Goal: Task Accomplishment & Management: Use online tool/utility

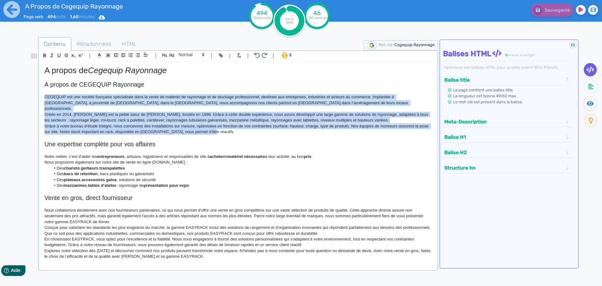
drag, startPoint x: 223, startPoint y: 126, endPoint x: 44, endPoint y: 98, distance: 181.1
click at [44, 98] on div "A propos de Cegequip Rayonnage À propos de CEGEQUIP Rayonnage CEGEQUIP est une …" at bounding box center [238, 162] width 397 height 200
copy div "LOREMIPS dol sit ametcon adipiscin elitseddoei temp in utlab et dolorema al eni…"
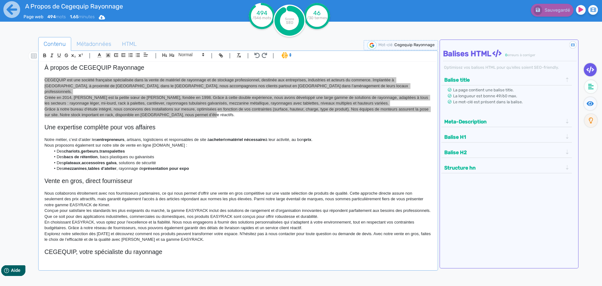
scroll to position [31, 0]
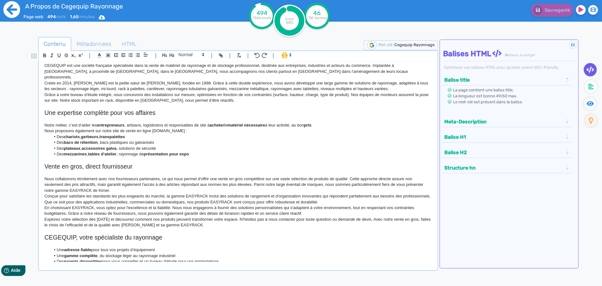
click at [17, 11] on icon at bounding box center [11, 9] width 17 height 17
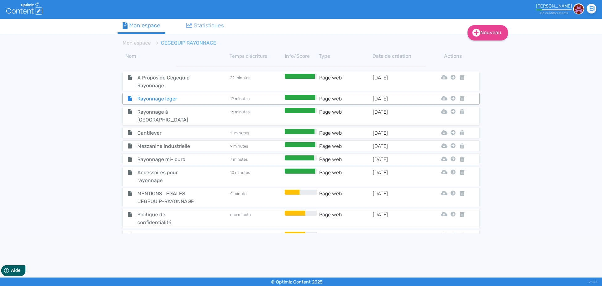
click at [181, 97] on span "Rayonnage léger" at bounding box center [168, 99] width 71 height 8
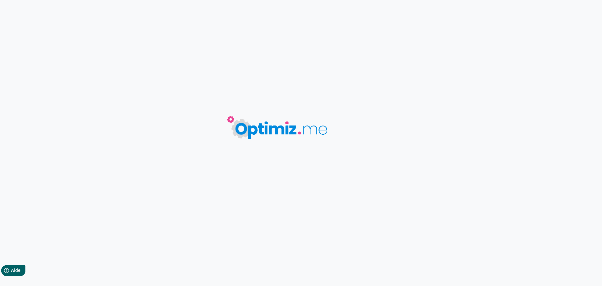
type input "Rayonnage léger"
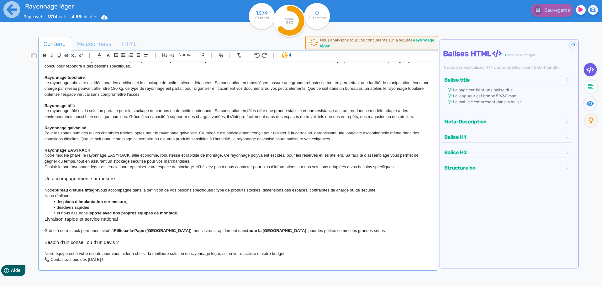
scroll to position [470, 0]
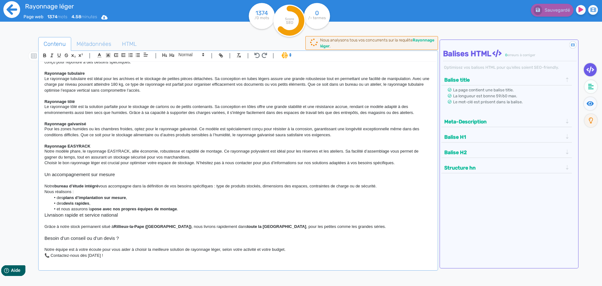
click at [17, 10] on icon at bounding box center [11, 9] width 17 height 17
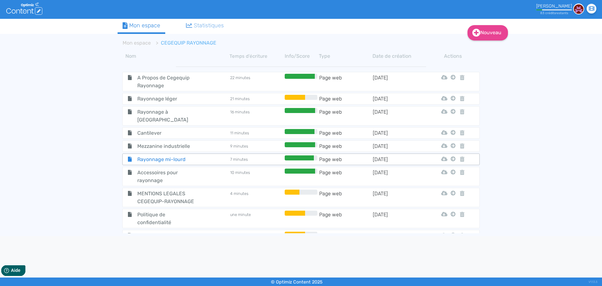
click at [208, 155] on div "Rayonnage mi-lourd" at bounding box center [176, 159] width 106 height 8
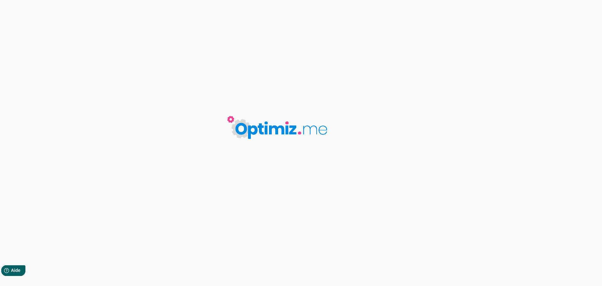
type input "Rayonnage mi-lourd"
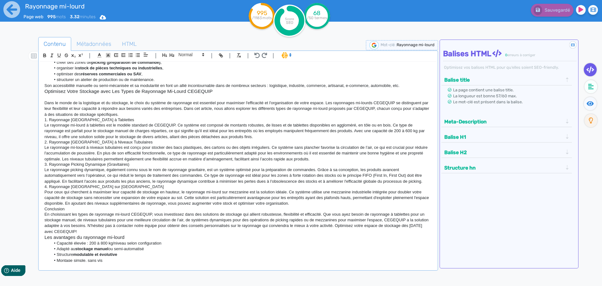
scroll to position [94, 0]
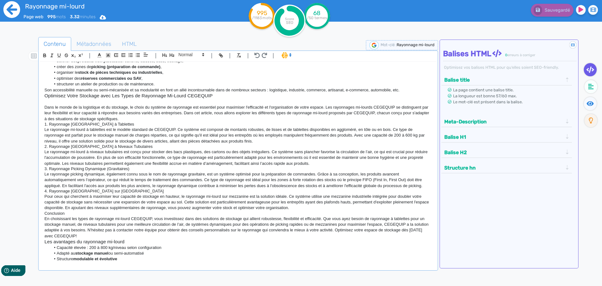
click at [19, 8] on icon at bounding box center [11, 9] width 17 height 17
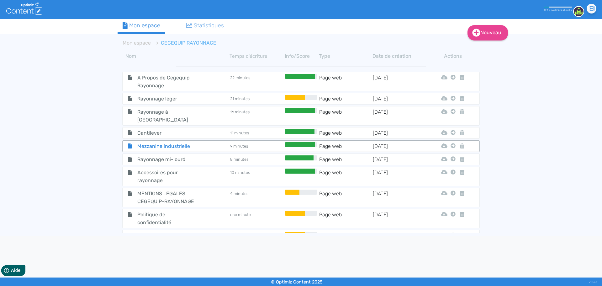
click at [170, 142] on span "Mezzanine industrielle" at bounding box center [168, 146] width 71 height 8
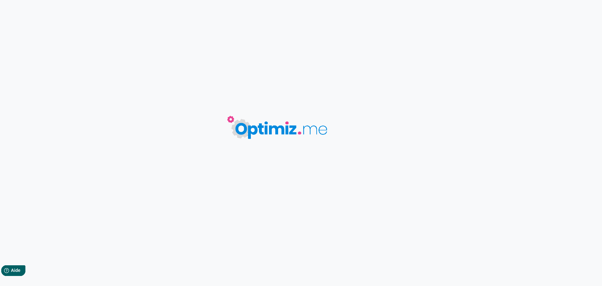
type input "Mezzanine industrielle"
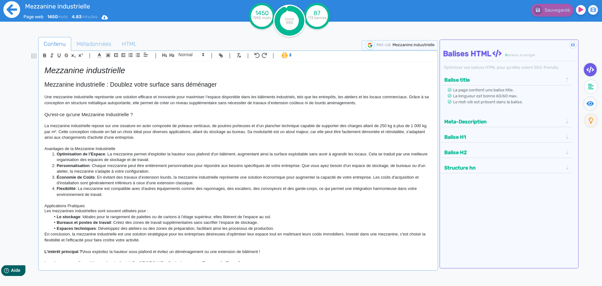
click at [10, 18] on icon at bounding box center [11, 9] width 17 height 17
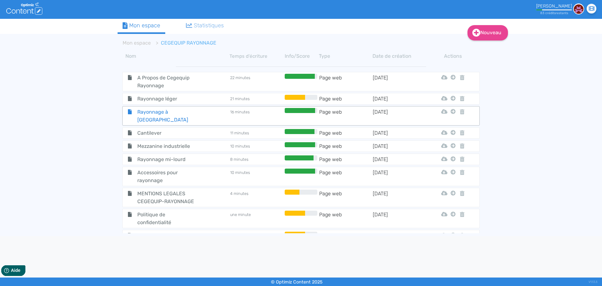
click at [175, 111] on span "Rayonnage à [GEOGRAPHIC_DATA]" at bounding box center [168, 116] width 71 height 16
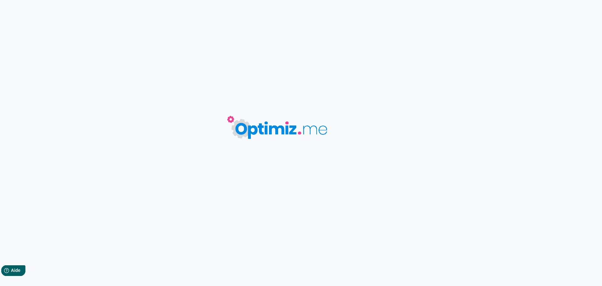
type input "Rayonnage à [GEOGRAPHIC_DATA]"
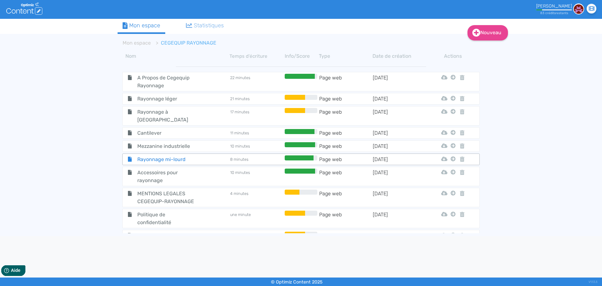
click at [151, 155] on span "Rayonnage mi-lourd" at bounding box center [168, 159] width 71 height 8
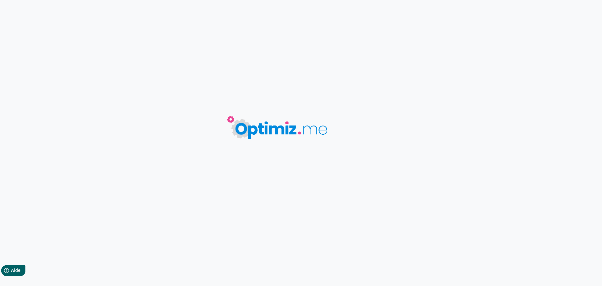
type input "Rayonnage mi-lourd"
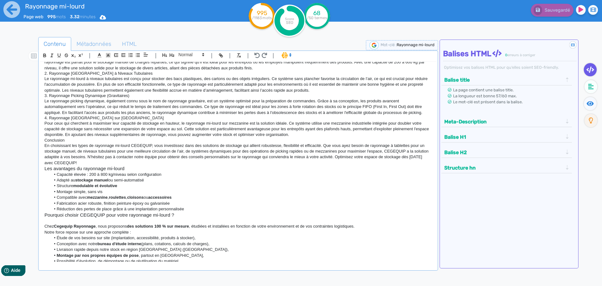
scroll to position [156, 0]
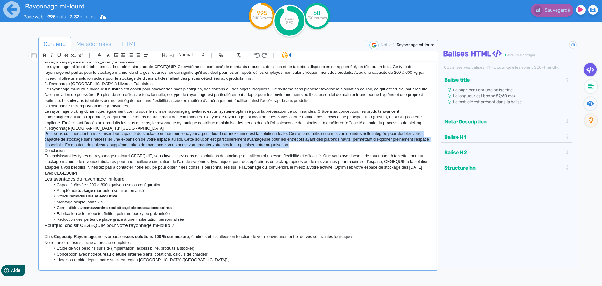
drag, startPoint x: 309, startPoint y: 147, endPoint x: 36, endPoint y: 136, distance: 272.5
click at [36, 136] on div "Contenu Métadonnées HTML | | H3 H4 H5 H6 Normal | | | | Rayonnage mi-[GEOGRAPHI…" at bounding box center [310, 180] width 584 height 290
copy p "Pour ceux qui cherchent à maximiser leur capacité de stockage en hauteur, le ra…"
